Goal: Task Accomplishment & Management: Manage account settings

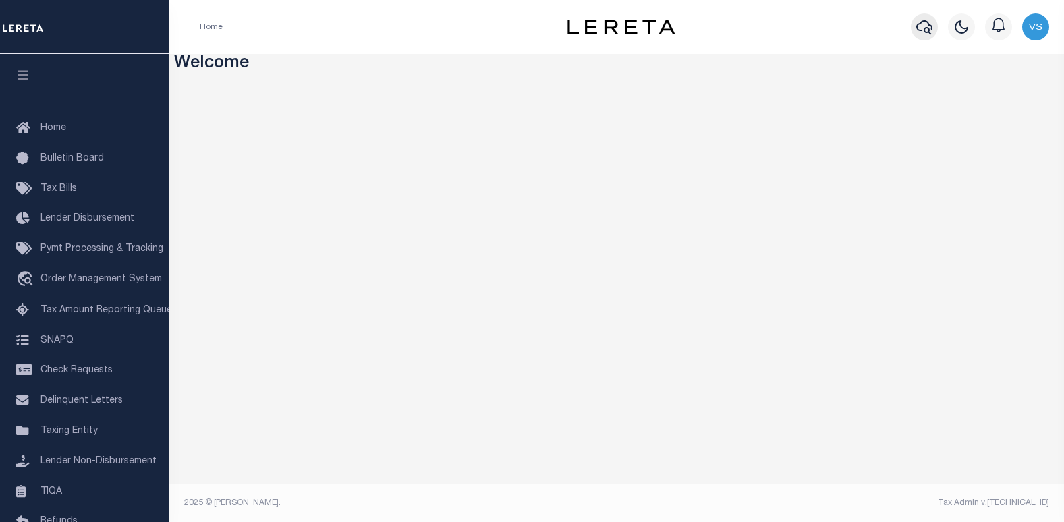
click at [926, 30] on icon "button" at bounding box center [925, 27] width 16 height 16
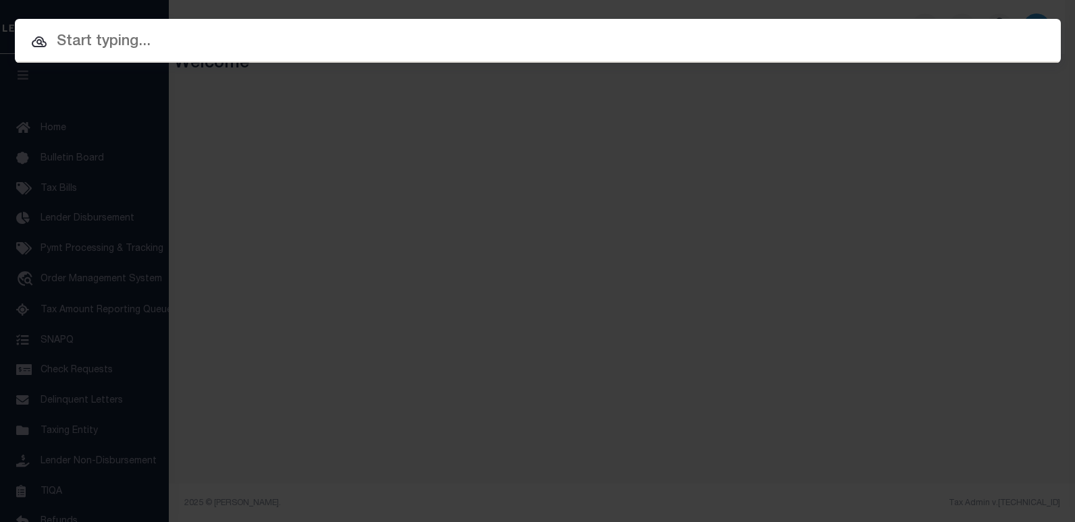
paste input "2124012129"
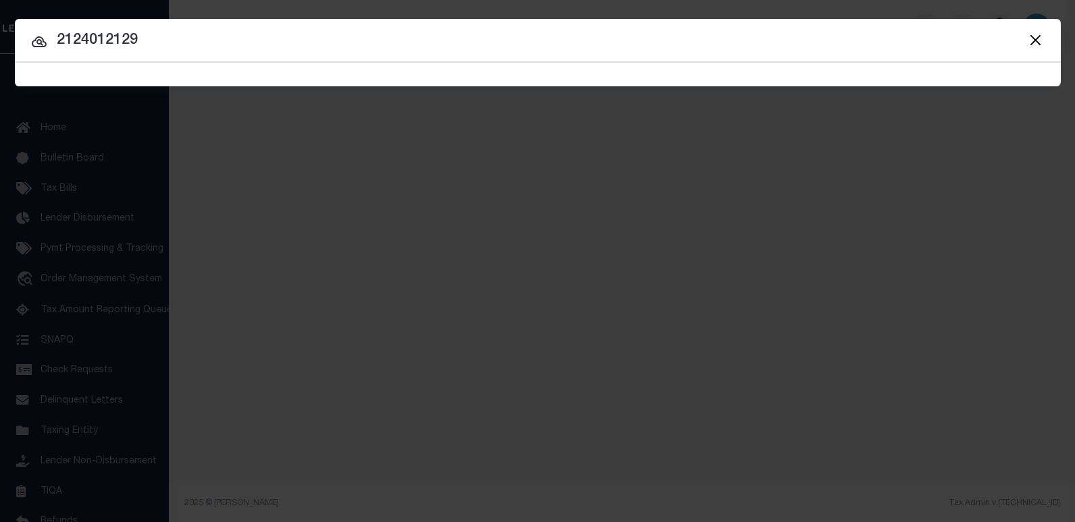
type input "2124012129"
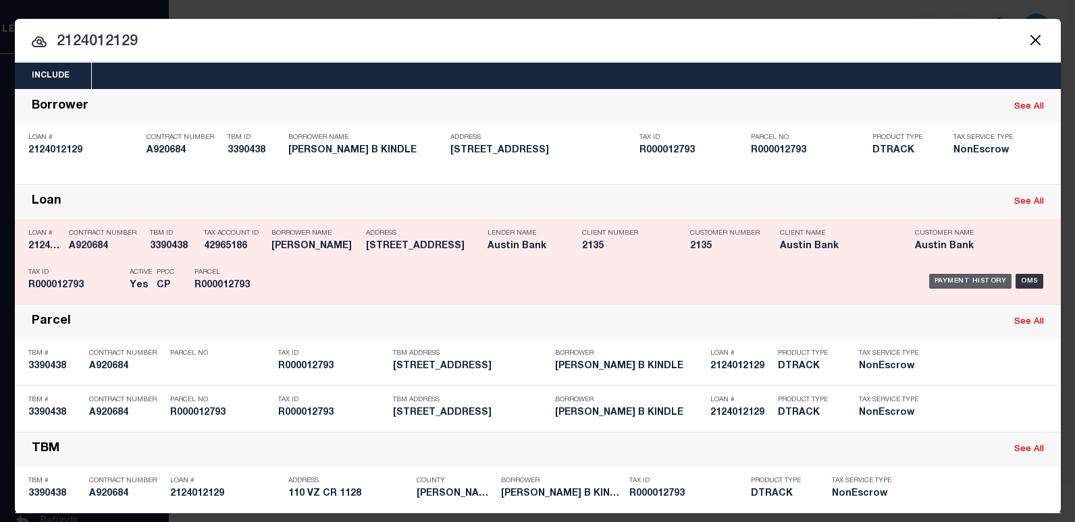
click at [949, 281] on div "Payment History" at bounding box center [970, 281] width 83 height 15
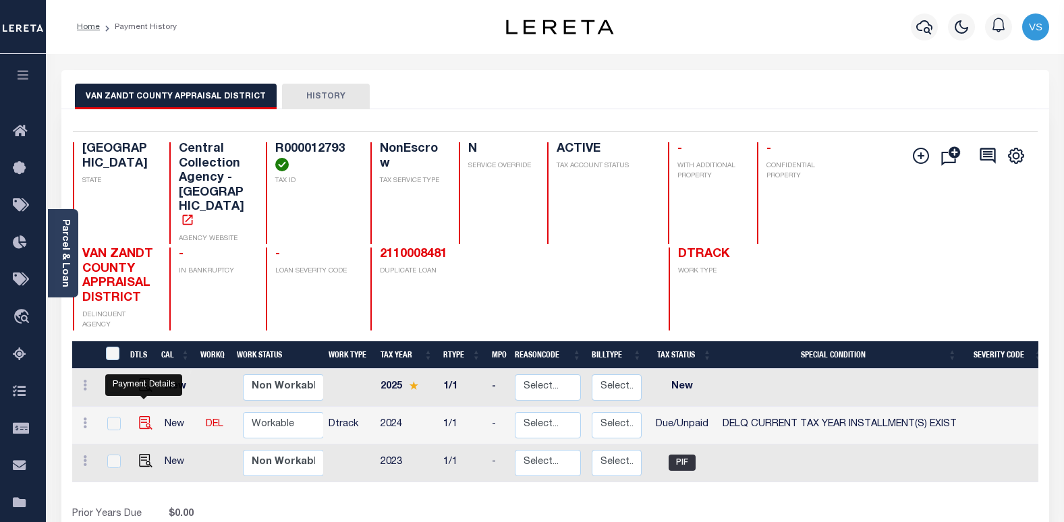
click at [143, 416] on img "" at bounding box center [145, 422] width 13 height 13
checkbox input "true"
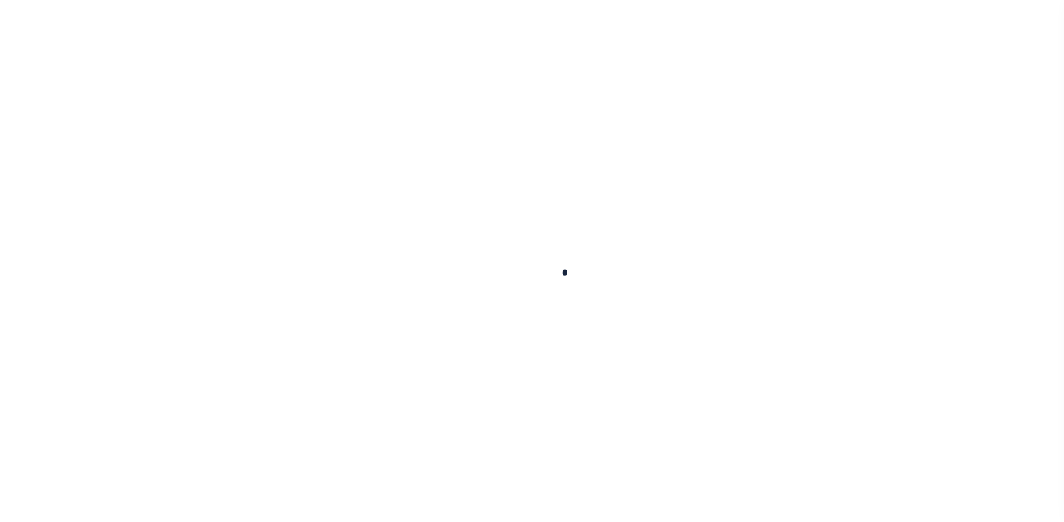
checkbox input "false"
type input "[DATE]"
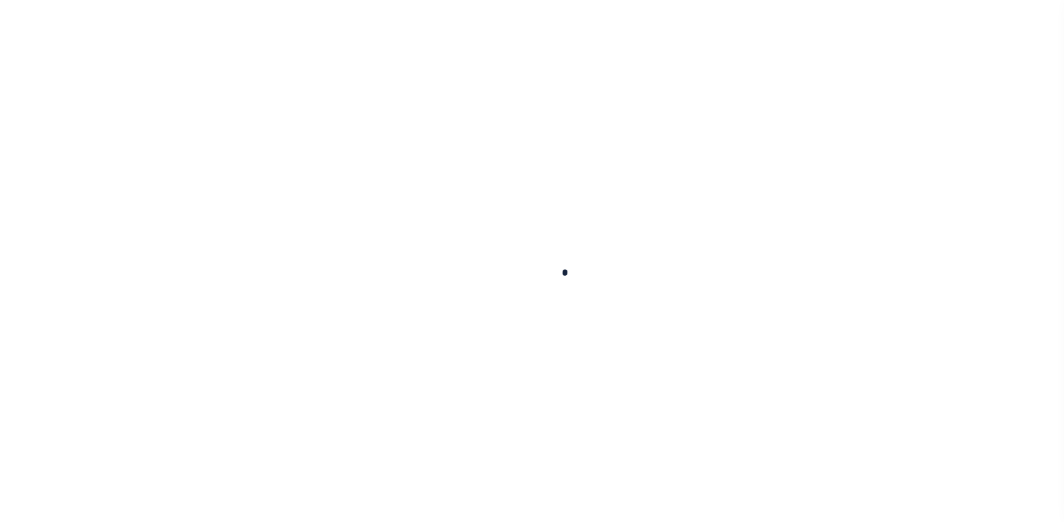
select select "DUE"
select select "17"
type input "$738.4"
type input "$0"
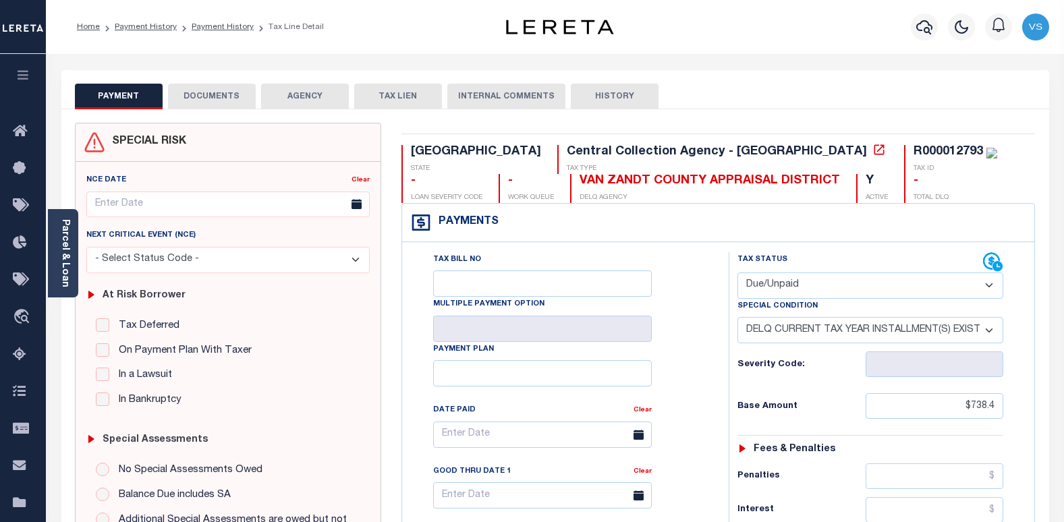
click at [229, 99] on button "DOCUMENTS" at bounding box center [212, 97] width 88 height 26
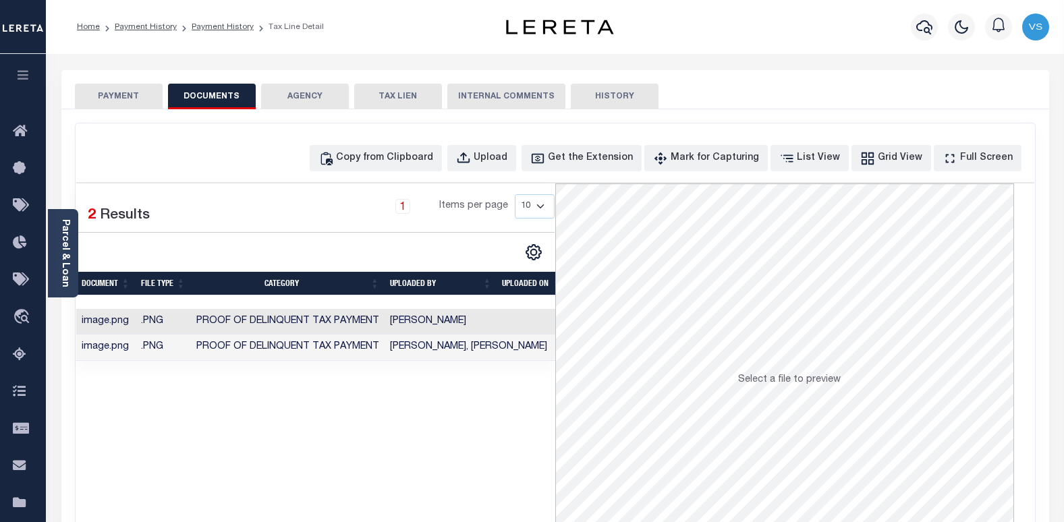
click at [138, 101] on button "PAYMENT" at bounding box center [119, 97] width 88 height 26
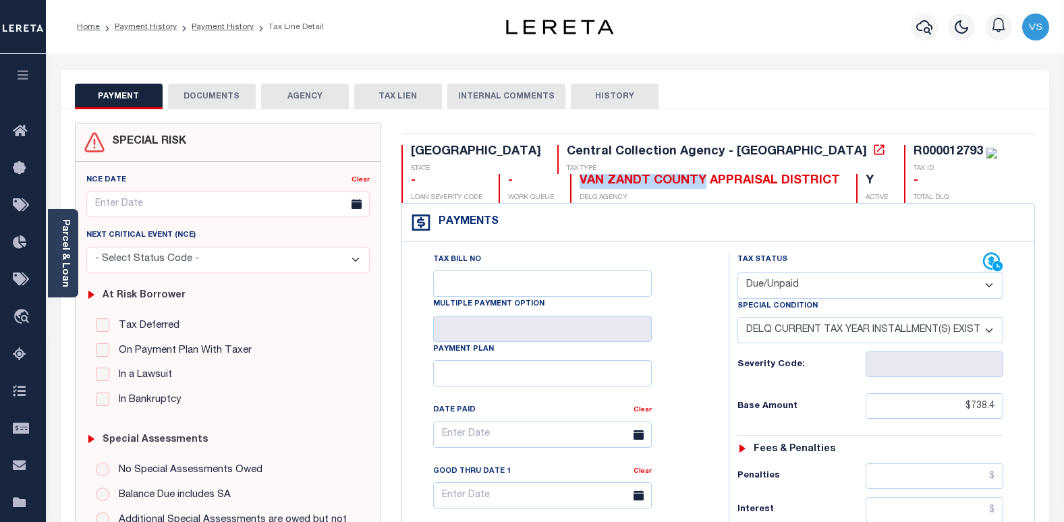
drag, startPoint x: 537, startPoint y: 180, endPoint x: 409, endPoint y: 183, distance: 128.3
click at [570, 183] on div "VAN ZANDT COUNTY APPRAISAL DISTRICT DELQ AGENCY" at bounding box center [705, 188] width 270 height 29
copy div "VAN ZANDT COUNTY"
click at [914, 148] on div "R000012793" at bounding box center [949, 152] width 70 height 12
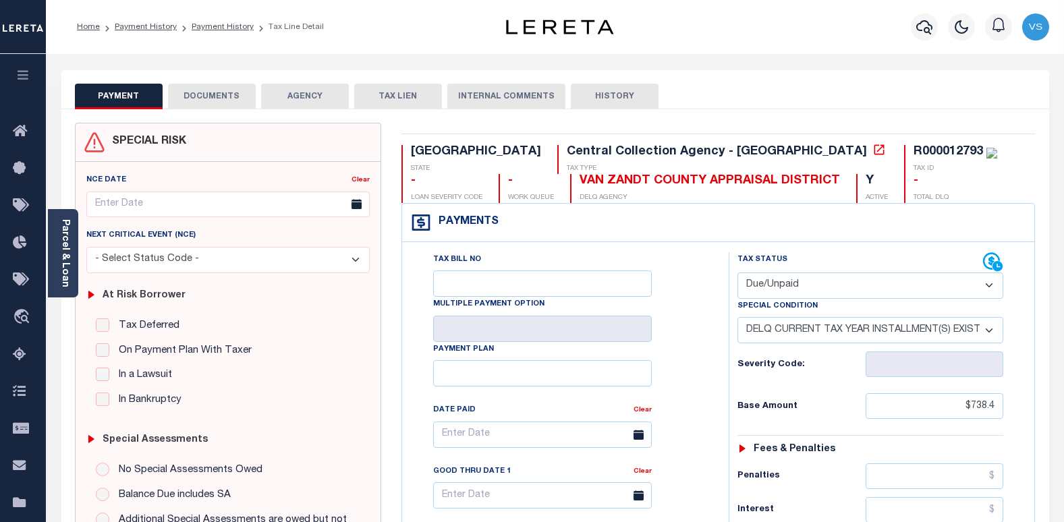
click at [914, 148] on div "R000012793" at bounding box center [949, 152] width 70 height 12
copy div "R000012793"
click at [760, 289] on select "- Select Status Code - Open Due/Unpaid Paid Incomplete No Tax Due Internal Refu…" at bounding box center [871, 286] width 267 height 26
select select "PYD"
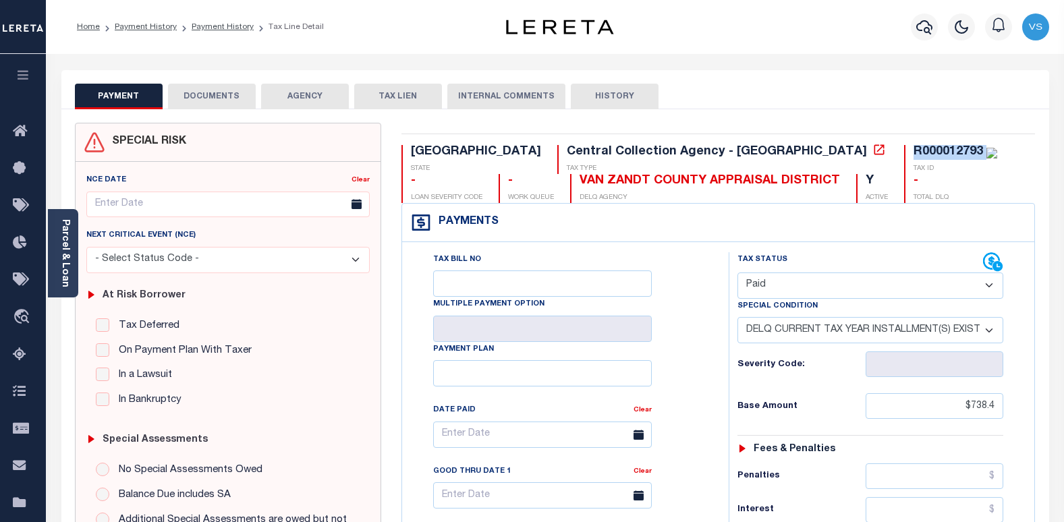
click at [738, 273] on select "- Select Status Code - Open Due/Unpaid Paid Incomplete No Tax Due Internal Refu…" at bounding box center [871, 286] width 267 height 26
select select "0"
type input "10/07/2025"
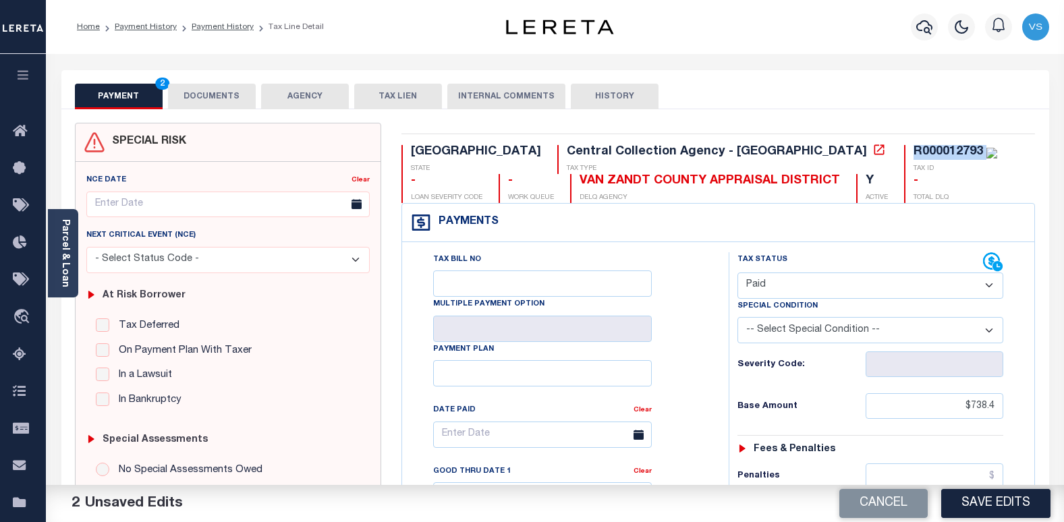
click at [215, 100] on button "DOCUMENTS" at bounding box center [212, 97] width 88 height 26
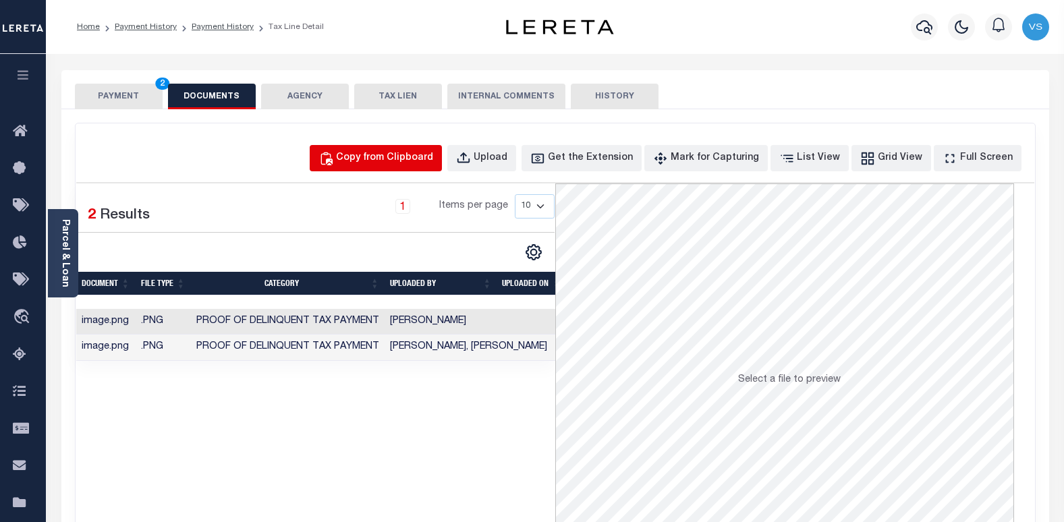
click at [381, 153] on div "Copy from Clipboard" at bounding box center [384, 158] width 97 height 15
select select "POP"
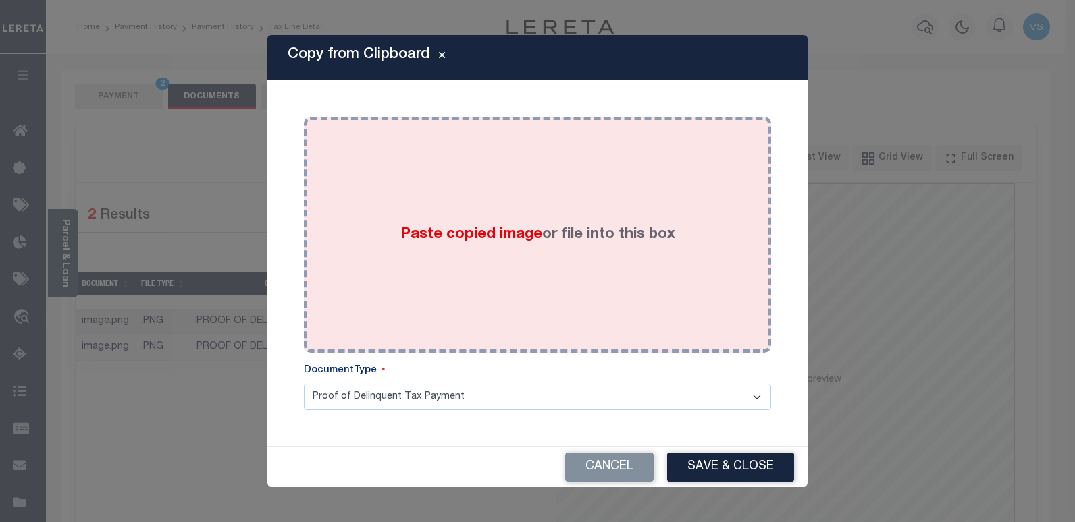
click at [478, 227] on span "Paste copied image" at bounding box center [471, 234] width 142 height 15
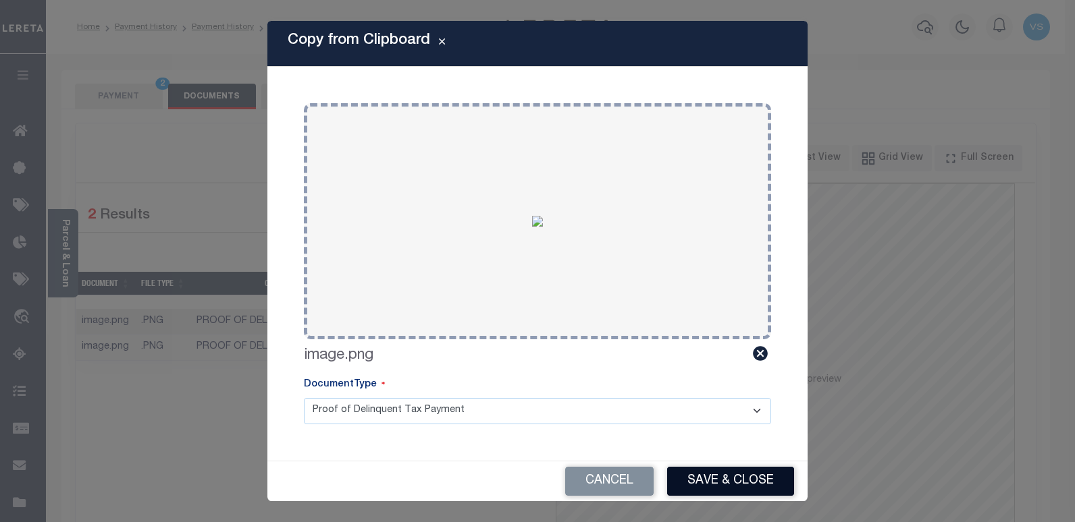
click at [709, 475] on button "Save & Close" at bounding box center [730, 481] width 127 height 29
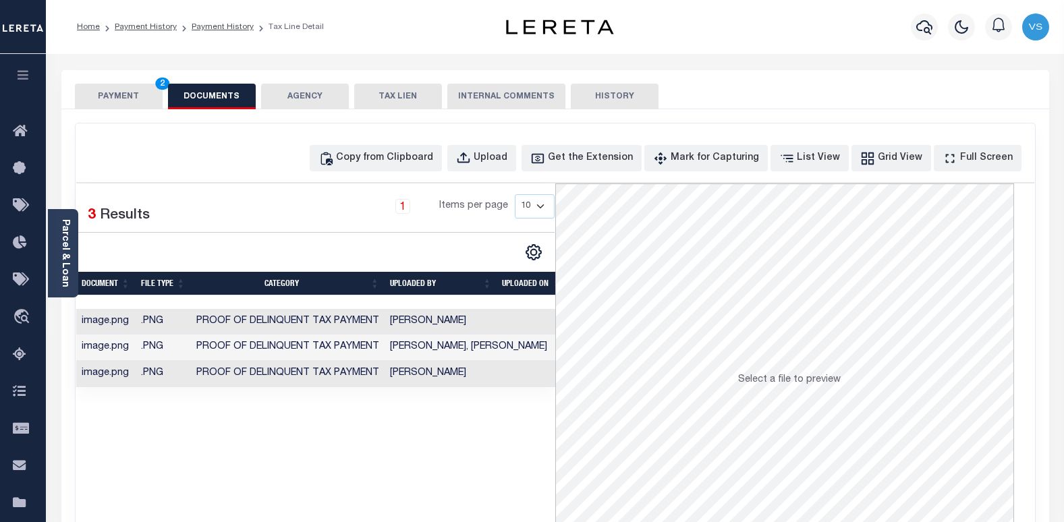
click at [97, 99] on button "PAYMENT 2" at bounding box center [119, 97] width 88 height 26
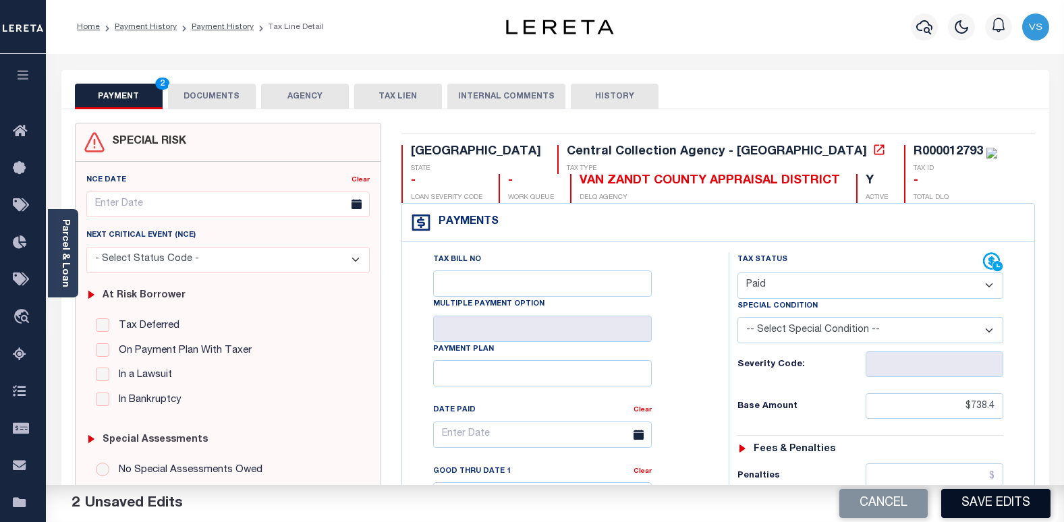
click at [986, 505] on button "Save Edits" at bounding box center [996, 503] width 109 height 29
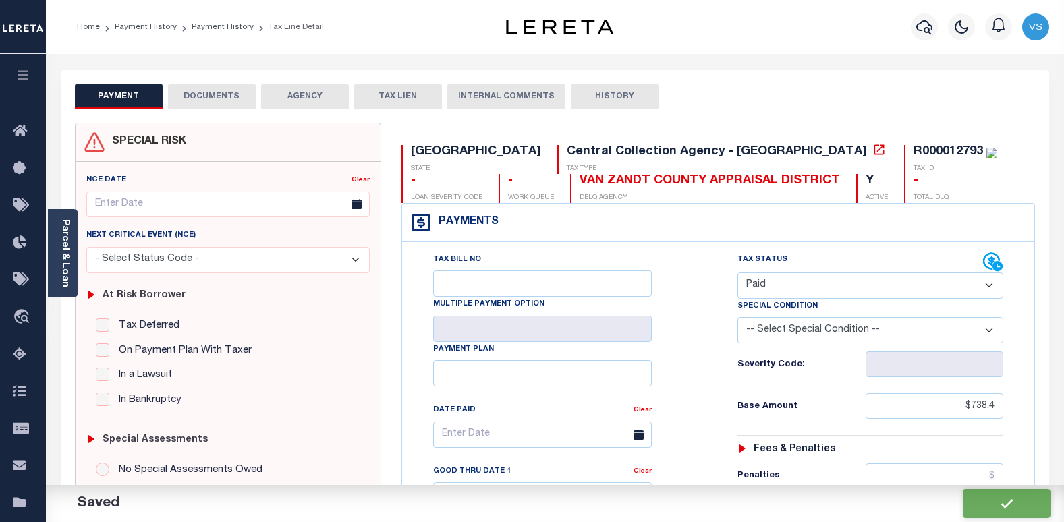
checkbox input "false"
type input "$738.4"
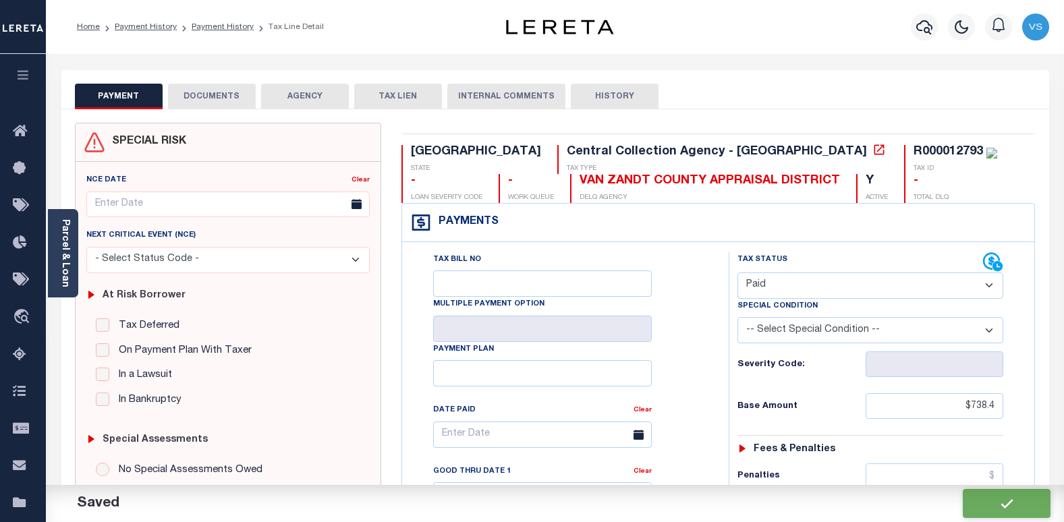
type input "$0"
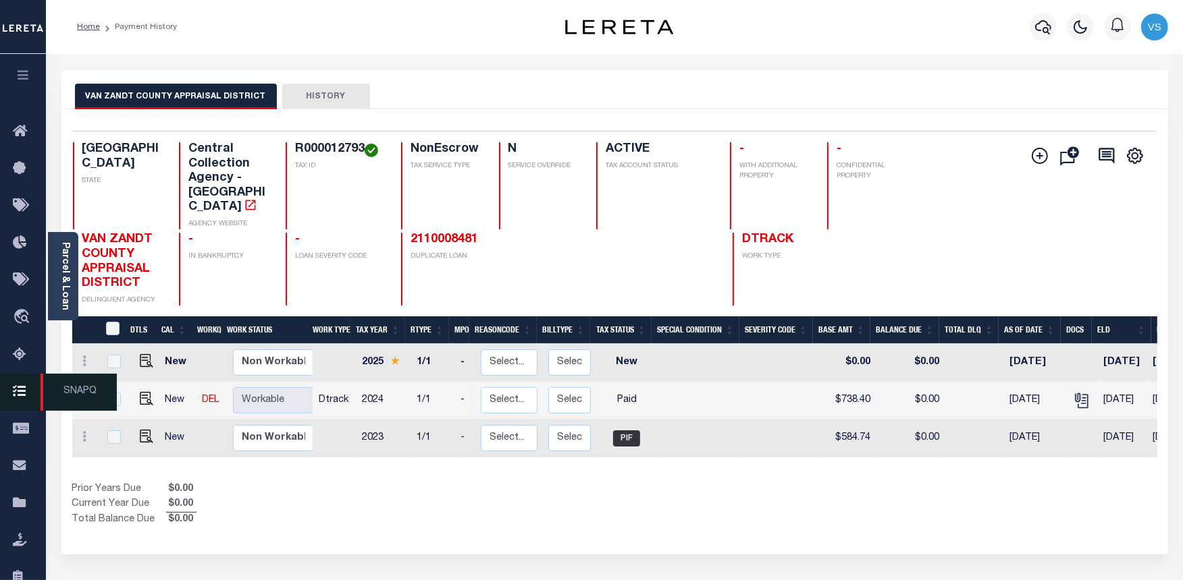
click at [68, 388] on span "SNAPQ" at bounding box center [78, 392] width 76 height 37
